Goal: Task Accomplishment & Management: Manage account settings

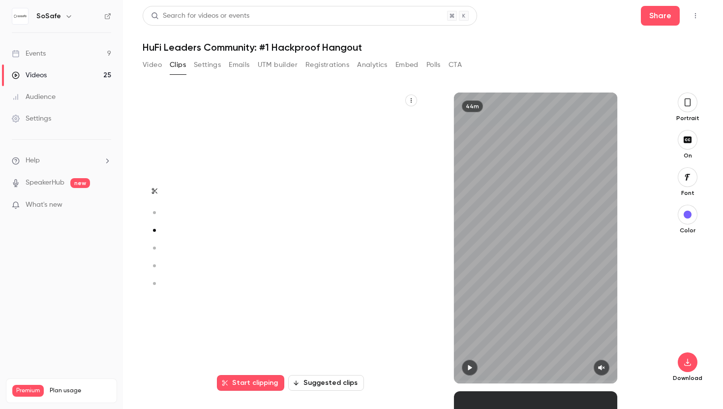
scroll to position [597, 0]
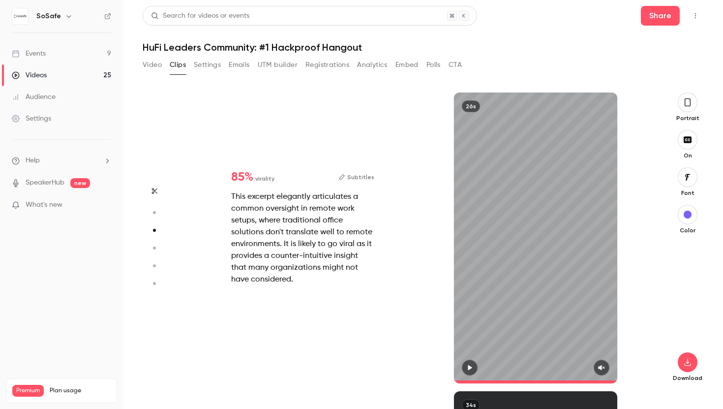
click at [342, 64] on button "Registrations" at bounding box center [328, 65] width 44 height 16
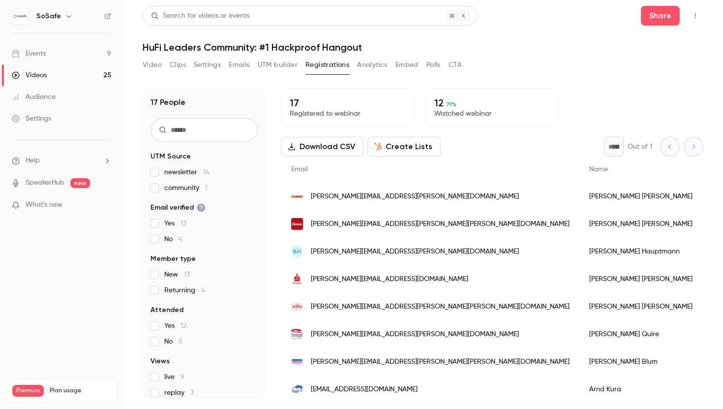
click at [580, 196] on div "[PERSON_NAME]" at bounding box center [641, 197] width 123 height 28
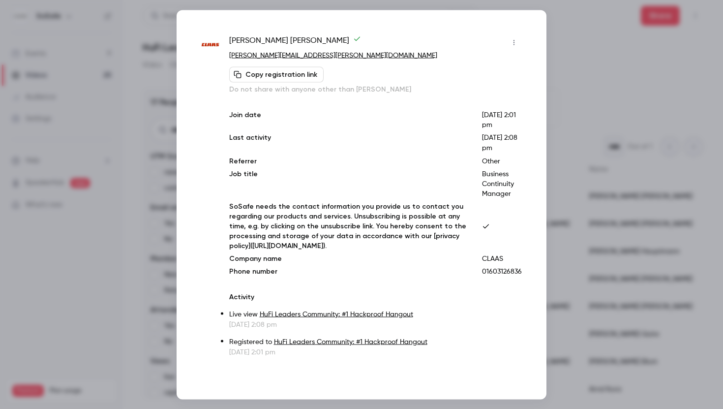
click at [303, 55] on p "[PERSON_NAME][EMAIL_ADDRESS][PERSON_NAME][DOMAIN_NAME]" at bounding box center [375, 55] width 293 height 10
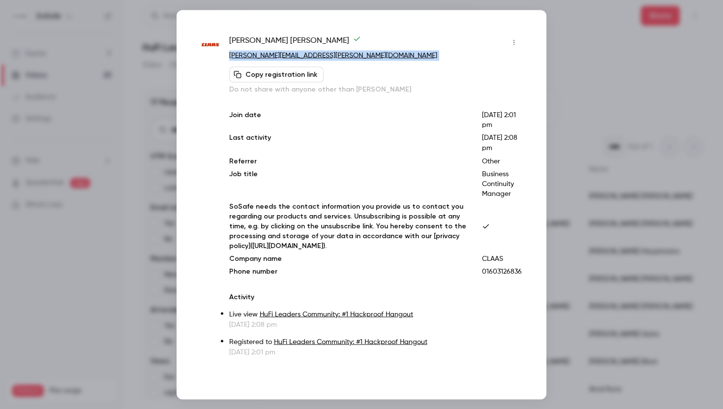
click at [303, 55] on p "[PERSON_NAME][EMAIL_ADDRESS][PERSON_NAME][DOMAIN_NAME]" at bounding box center [375, 55] width 293 height 10
copy div "[PERSON_NAME][EMAIL_ADDRESS][PERSON_NAME][DOMAIN_NAME] Copy registration link"
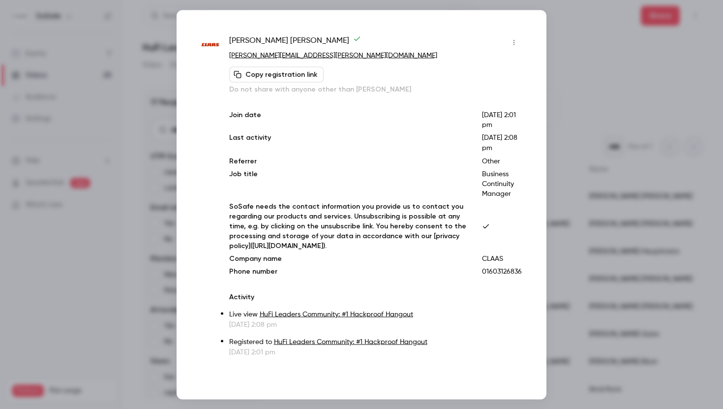
click at [563, 154] on div at bounding box center [361, 204] width 723 height 409
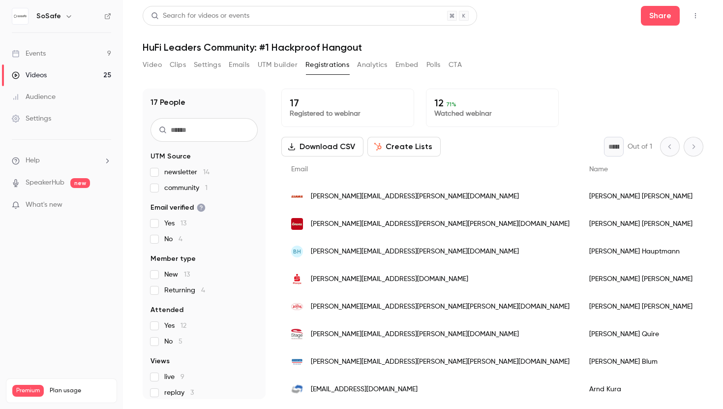
click at [339, 152] on button "Download CSV" at bounding box center [322, 147] width 82 height 20
click at [372, 66] on button "Analytics" at bounding box center [372, 65] width 31 height 16
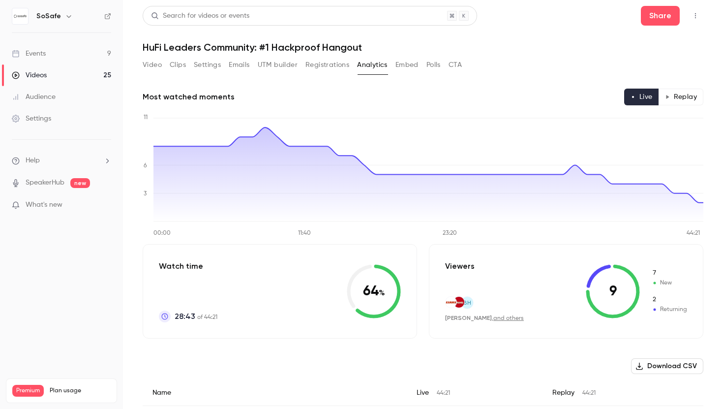
click at [431, 66] on button "Polls" at bounding box center [434, 65] width 14 height 16
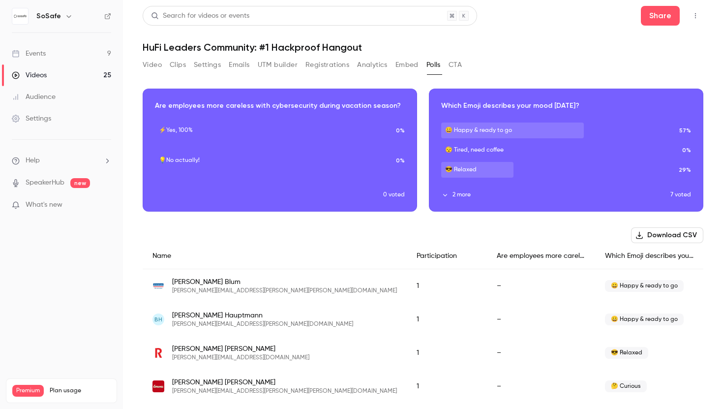
click at [455, 66] on button "CTA" at bounding box center [455, 65] width 13 height 16
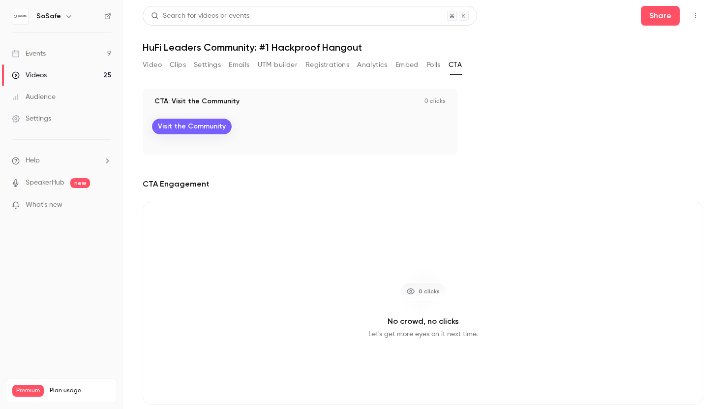
click at [407, 63] on button "Embed" at bounding box center [407, 65] width 23 height 16
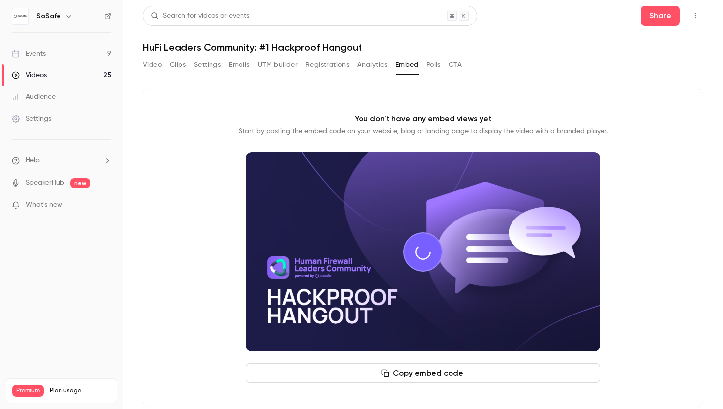
click at [380, 63] on button "Analytics" at bounding box center [372, 65] width 31 height 16
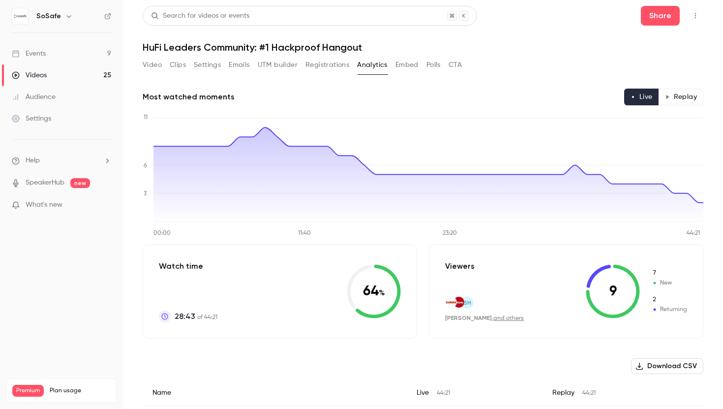
click at [338, 63] on button "Registrations" at bounding box center [328, 65] width 44 height 16
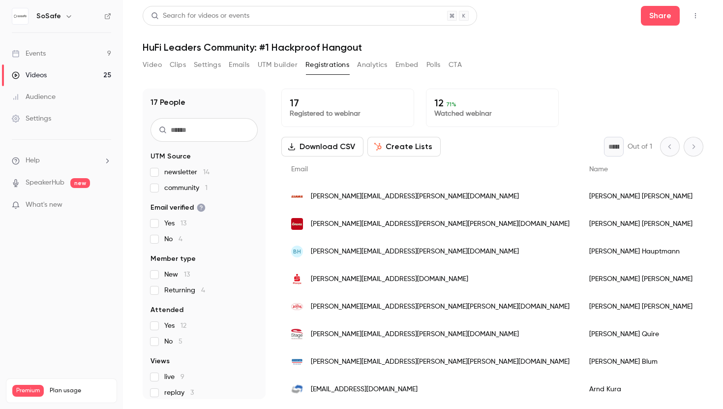
click at [290, 61] on button "UTM builder" at bounding box center [278, 65] width 40 height 16
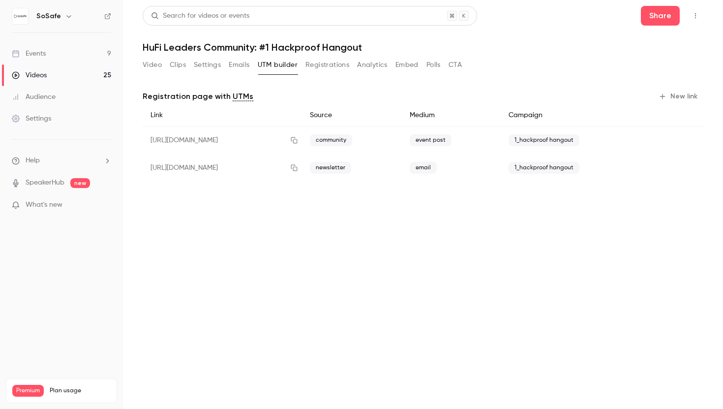
click at [238, 63] on button "Emails" at bounding box center [239, 65] width 21 height 16
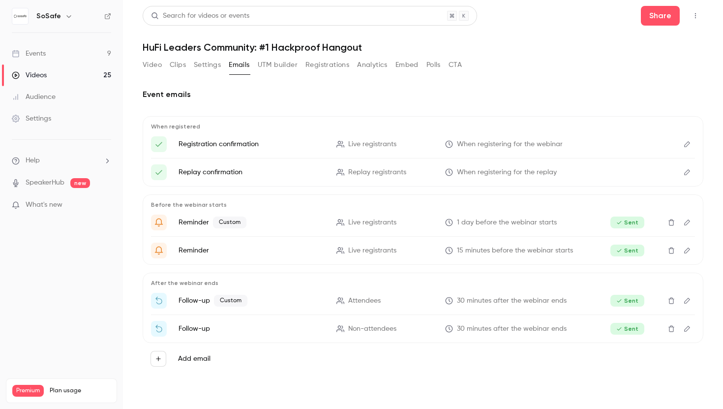
click at [211, 62] on button "Settings" at bounding box center [207, 65] width 27 height 16
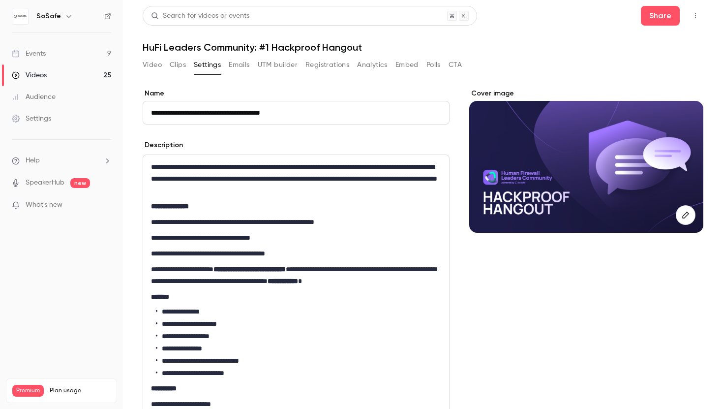
click at [183, 62] on button "Clips" at bounding box center [178, 65] width 16 height 16
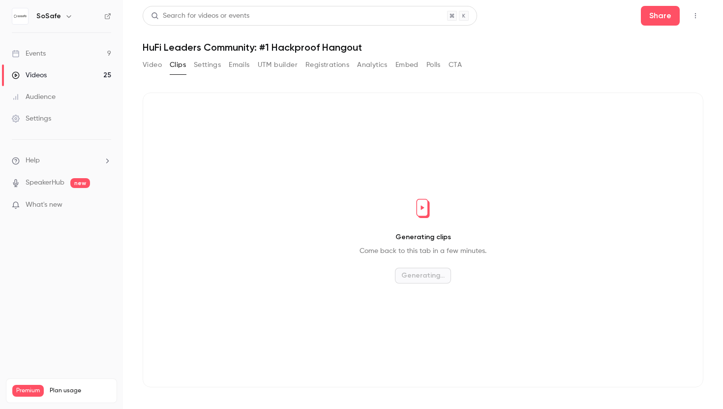
click at [161, 63] on button "Video" at bounding box center [152, 65] width 19 height 16
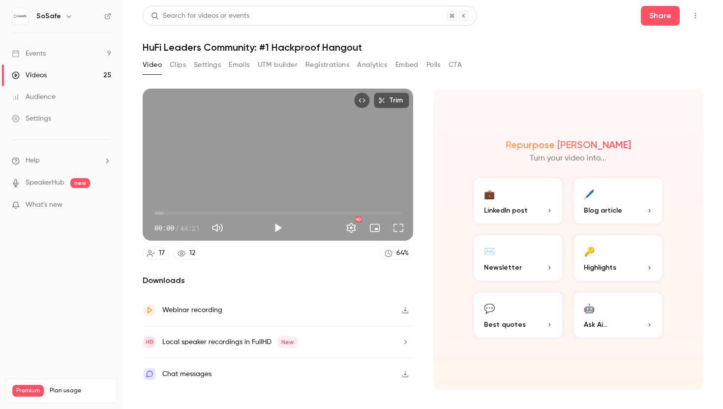
click at [322, 372] on div "Chat messages" at bounding box center [278, 373] width 271 height 31
click at [406, 374] on icon "button" at bounding box center [405, 373] width 8 height 7
